Goal: Information Seeking & Learning: Check status

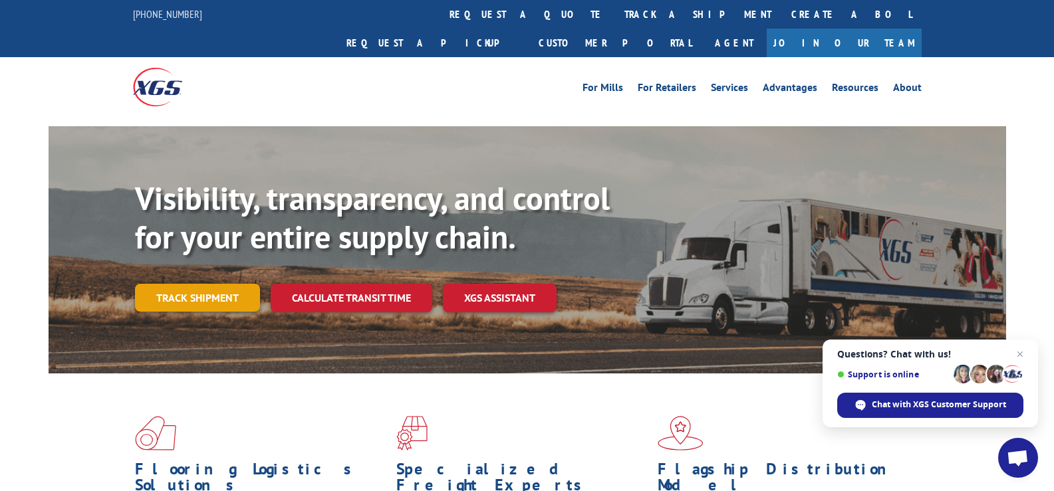
click at [238, 284] on link "Track shipment" at bounding box center [197, 298] width 125 height 28
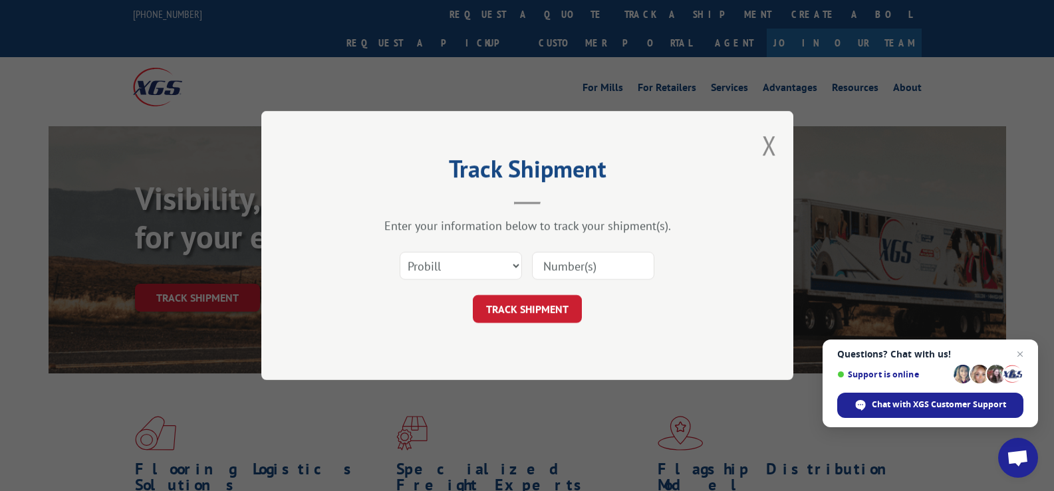
click at [604, 268] on input at bounding box center [593, 266] width 122 height 28
paste input "17228814"
type input "17228814"
click at [564, 312] on button "TRACK SHIPMENT" at bounding box center [527, 309] width 109 height 28
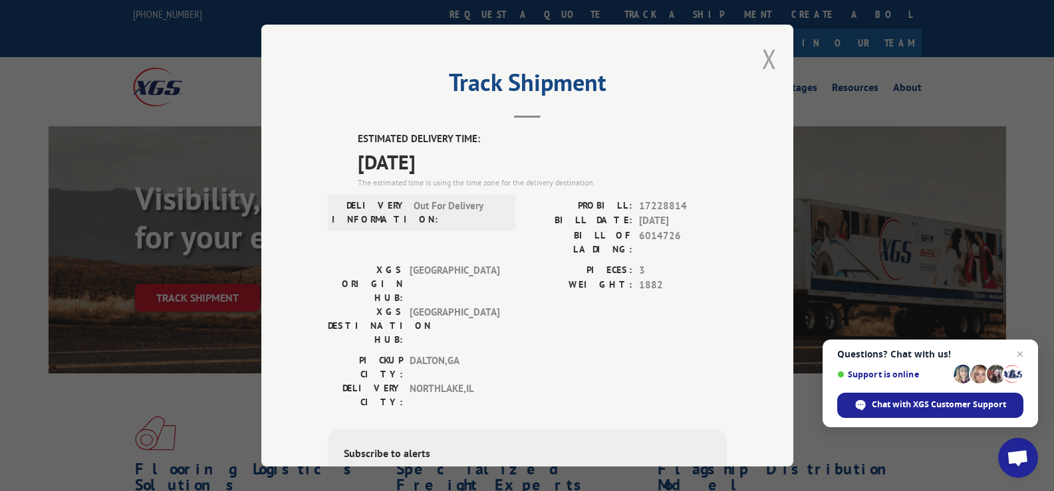
click at [762, 58] on button "Close modal" at bounding box center [769, 58] width 15 height 35
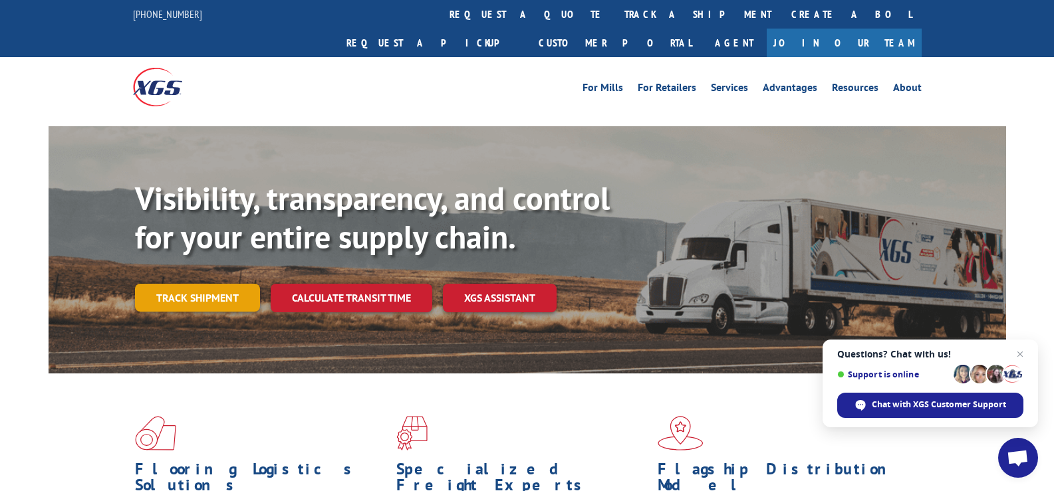
click at [199, 284] on link "Track shipment" at bounding box center [197, 298] width 125 height 28
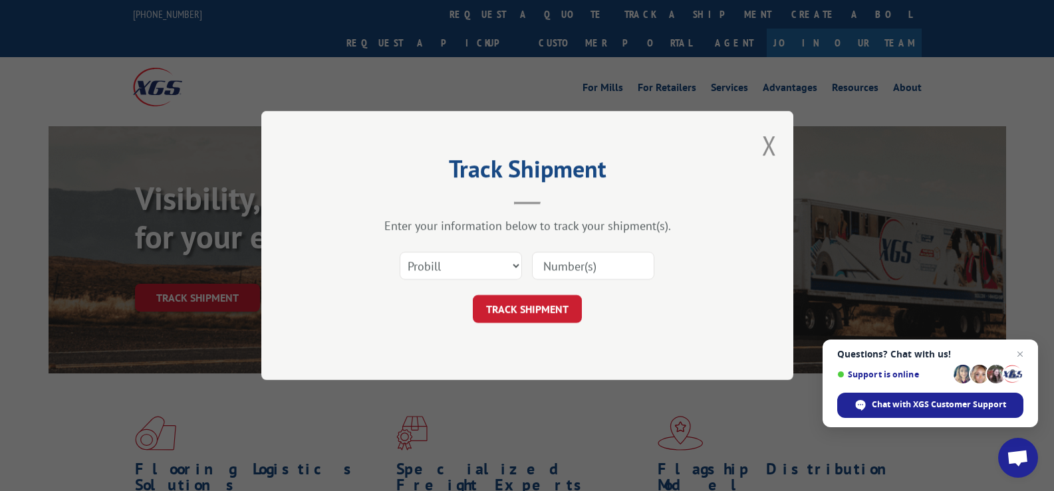
click at [583, 260] on input at bounding box center [593, 266] width 122 height 28
paste input "17469352"
type input "17469352"
click at [550, 310] on button "TRACK SHIPMENT" at bounding box center [527, 309] width 109 height 28
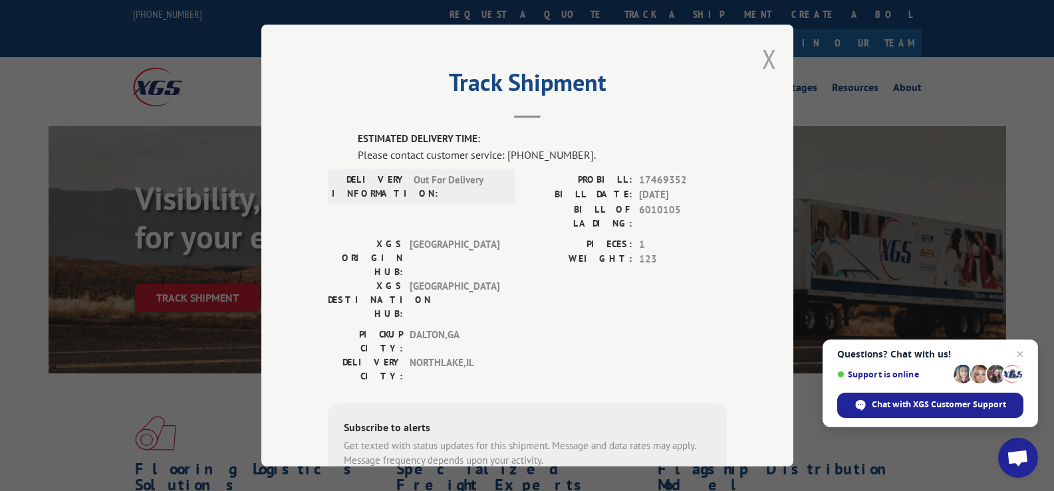
drag, startPoint x: 770, startPoint y: 61, endPoint x: 759, endPoint y: 57, distance: 11.4
click at [768, 60] on button "Close modal" at bounding box center [769, 58] width 15 height 35
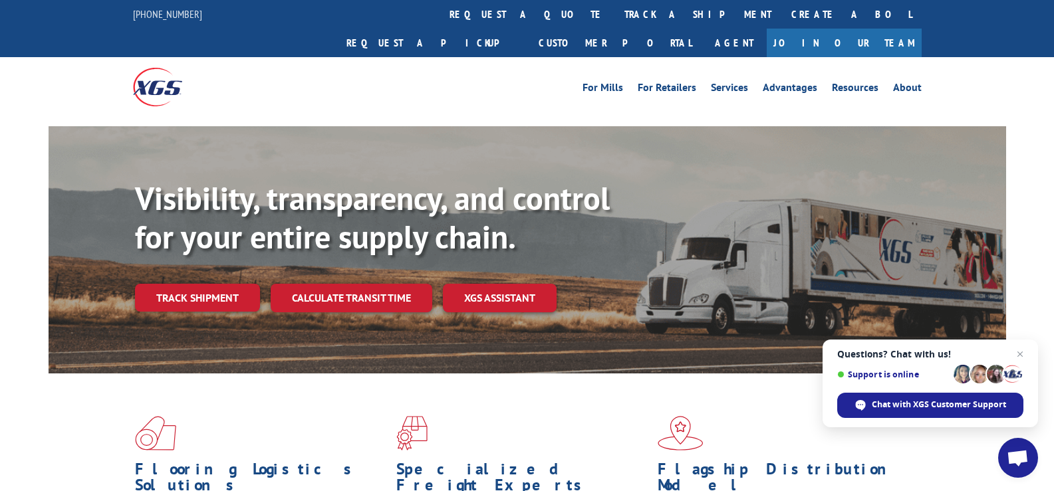
drag, startPoint x: 235, startPoint y: 261, endPoint x: 222, endPoint y: 233, distance: 30.9
click at [233, 284] on link "Track shipment" at bounding box center [197, 298] width 125 height 28
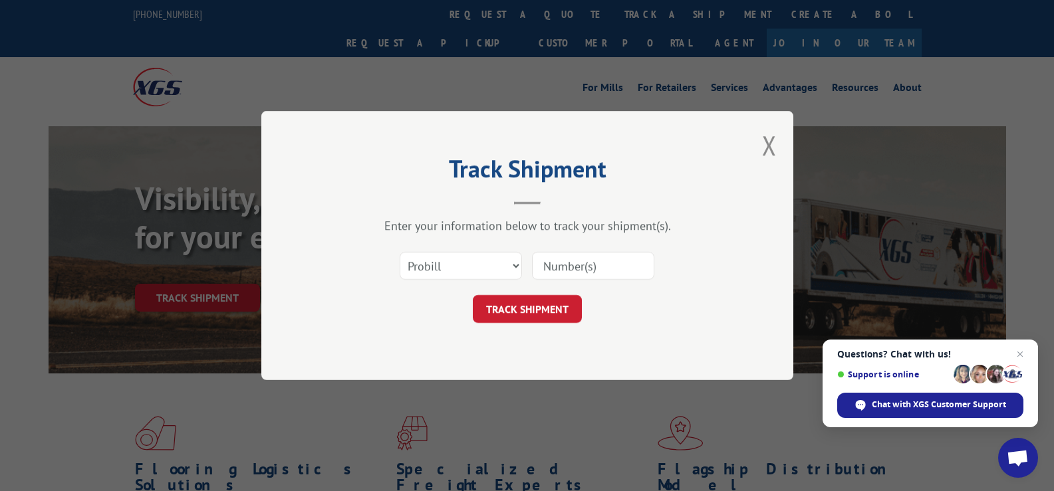
click at [612, 261] on input at bounding box center [593, 266] width 122 height 28
paste input "17469297"
type input "17469297"
click at [552, 302] on button "TRACK SHIPMENT" at bounding box center [527, 309] width 109 height 28
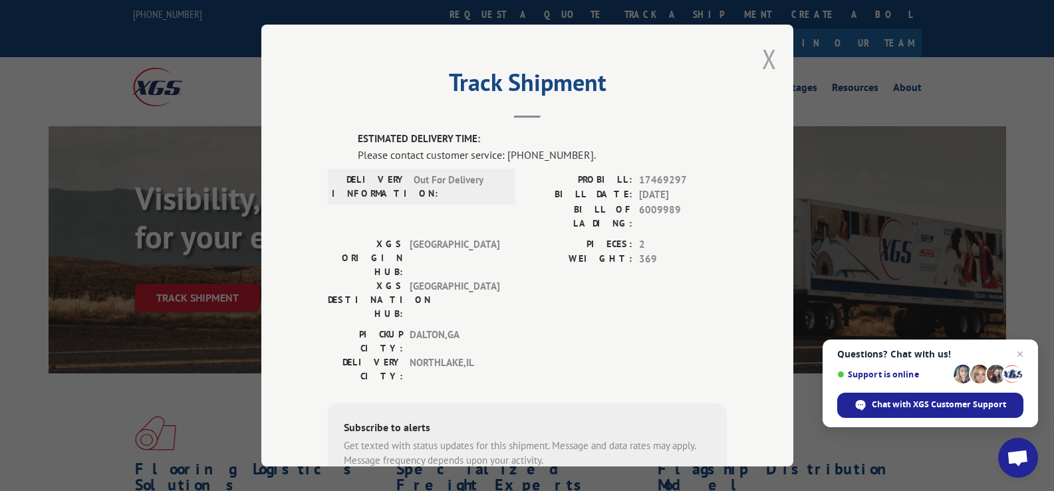
click at [762, 58] on button "Close modal" at bounding box center [769, 58] width 15 height 35
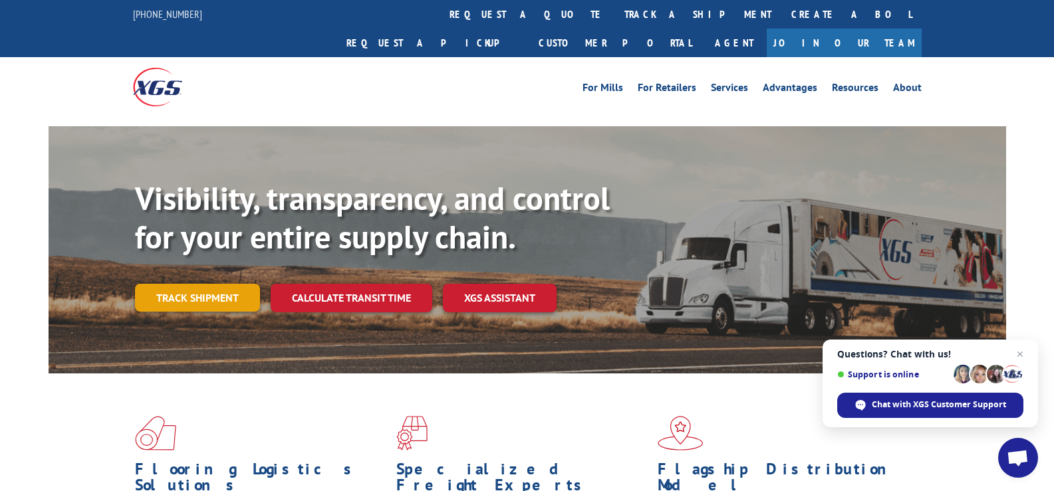
click at [230, 284] on link "Track shipment" at bounding box center [197, 298] width 125 height 28
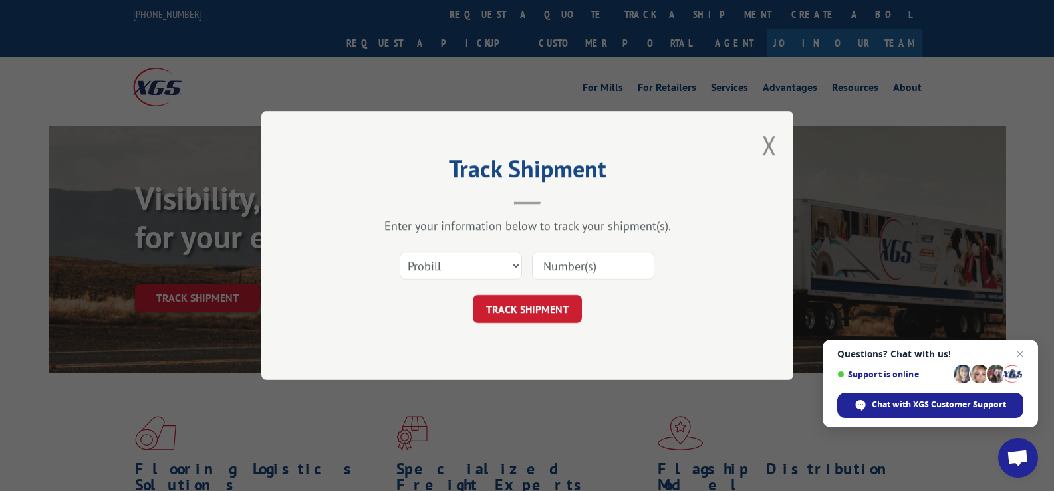
click at [580, 267] on input at bounding box center [593, 266] width 122 height 28
paste input "17228814"
type input "17228814"
click at [548, 310] on button "TRACK SHIPMENT" at bounding box center [527, 309] width 109 height 28
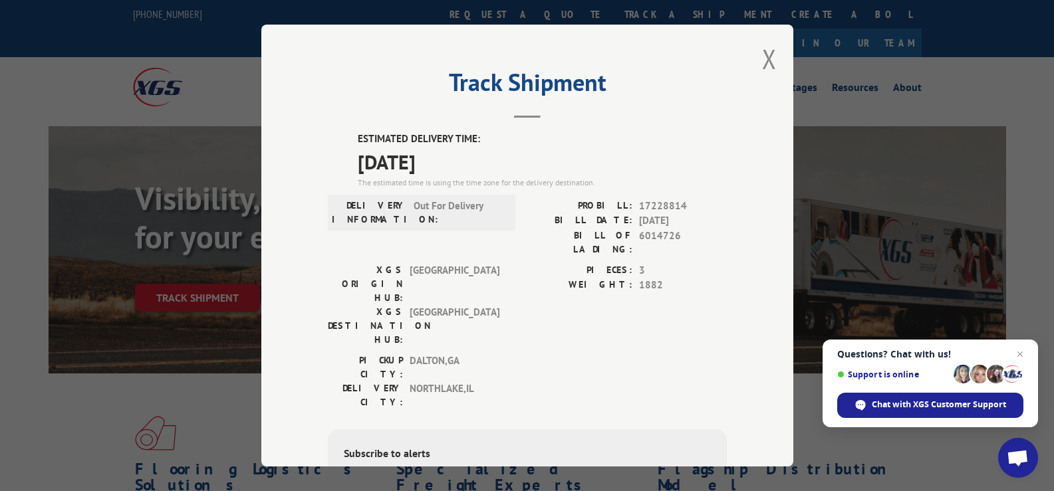
drag, startPoint x: 768, startPoint y: 58, endPoint x: 743, endPoint y: 9, distance: 55.6
click at [766, 56] on button "Close modal" at bounding box center [769, 58] width 15 height 35
